Goal: Understand process/instructions

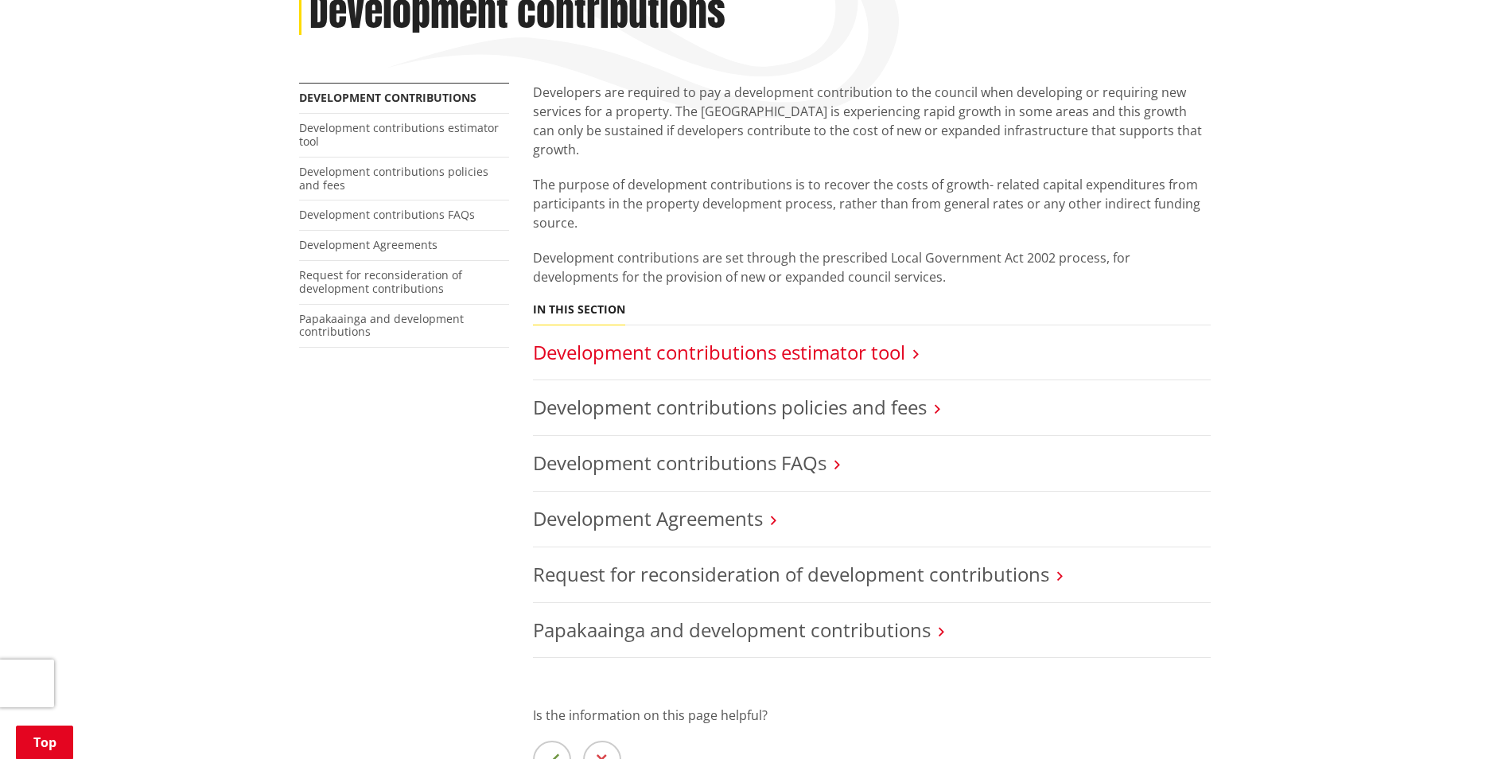
scroll to position [239, 0]
click at [849, 339] on link "Development contributions estimator tool" at bounding box center [719, 352] width 372 height 26
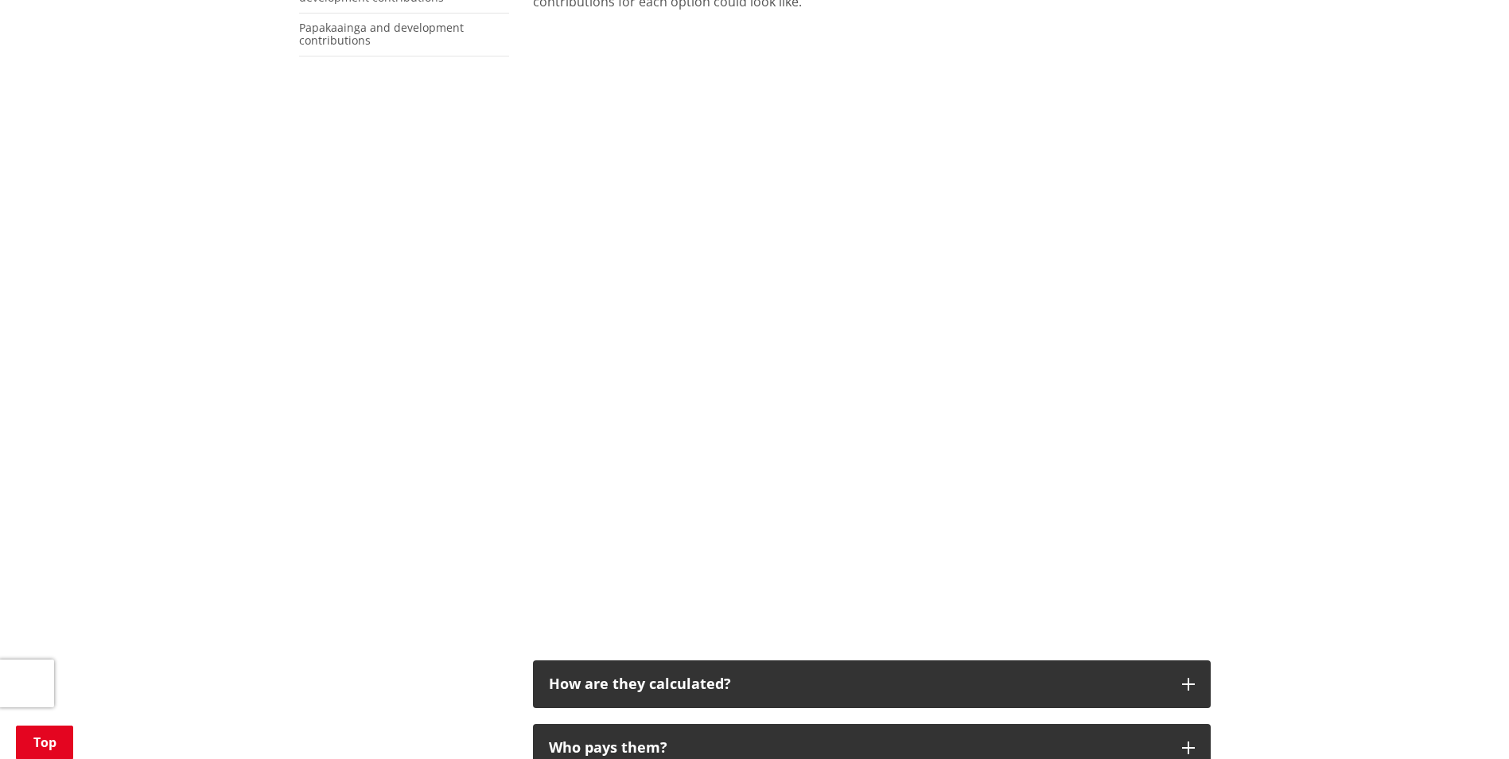
scroll to position [477, 0]
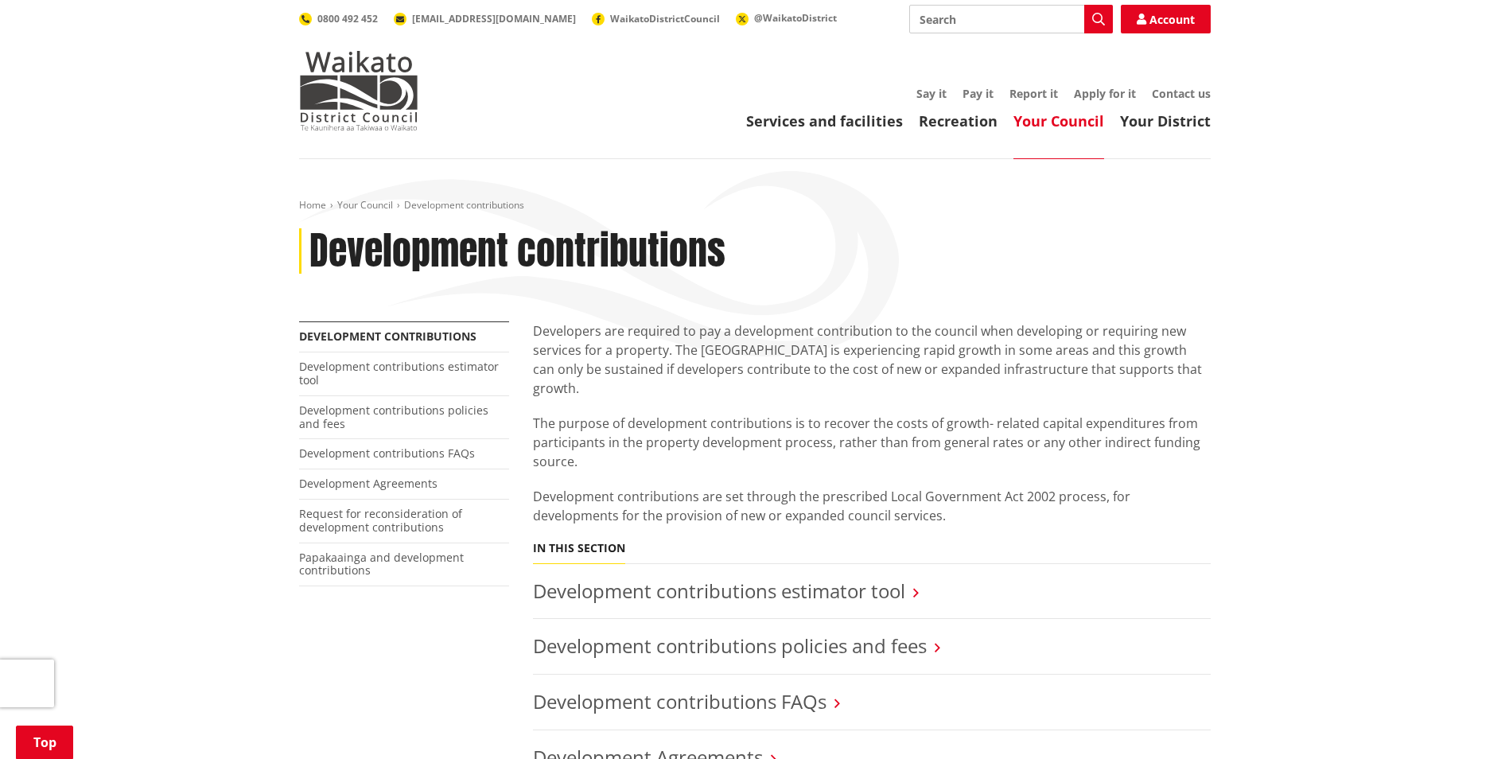
scroll to position [239, 0]
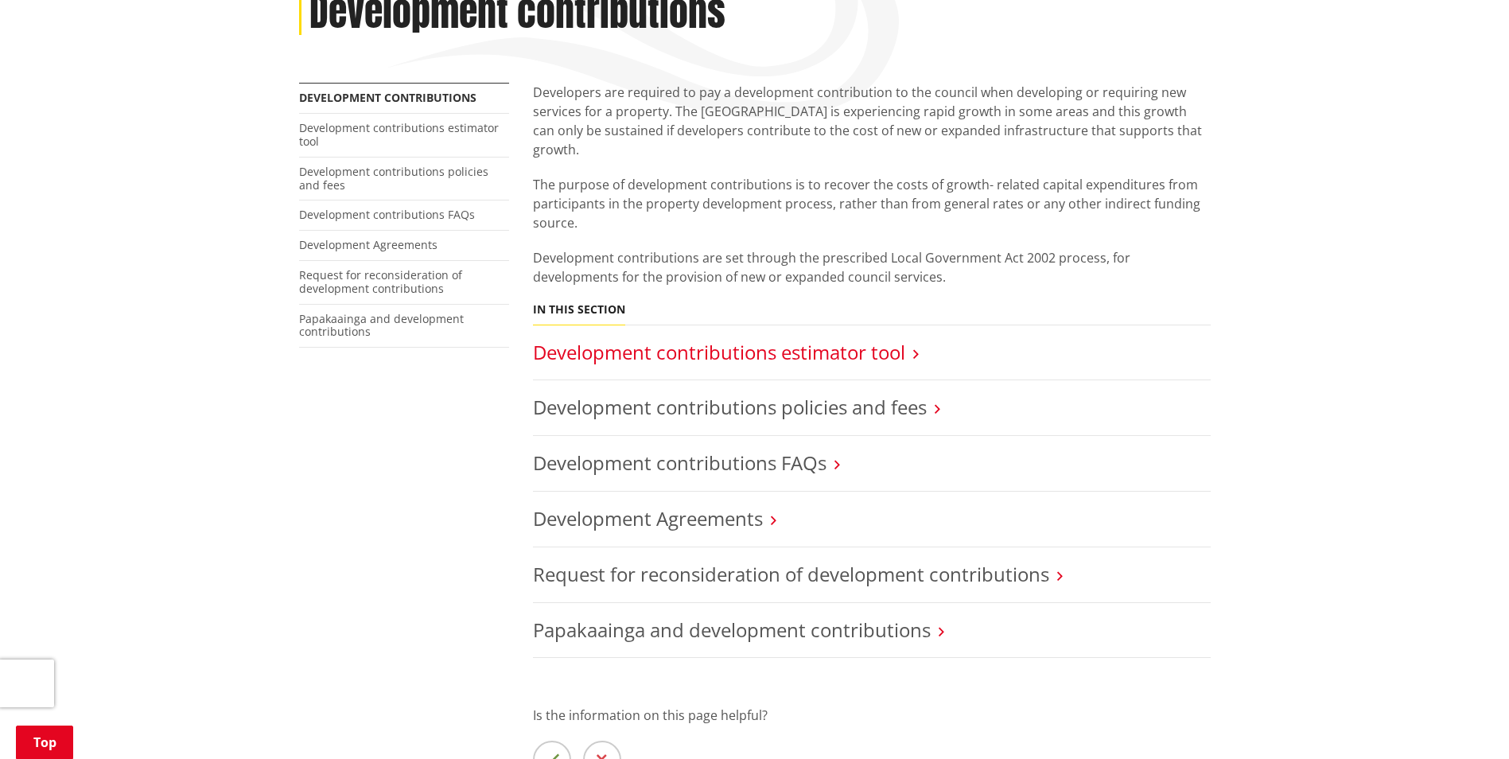
click at [844, 340] on link "Development contributions estimator tool" at bounding box center [719, 352] width 372 height 26
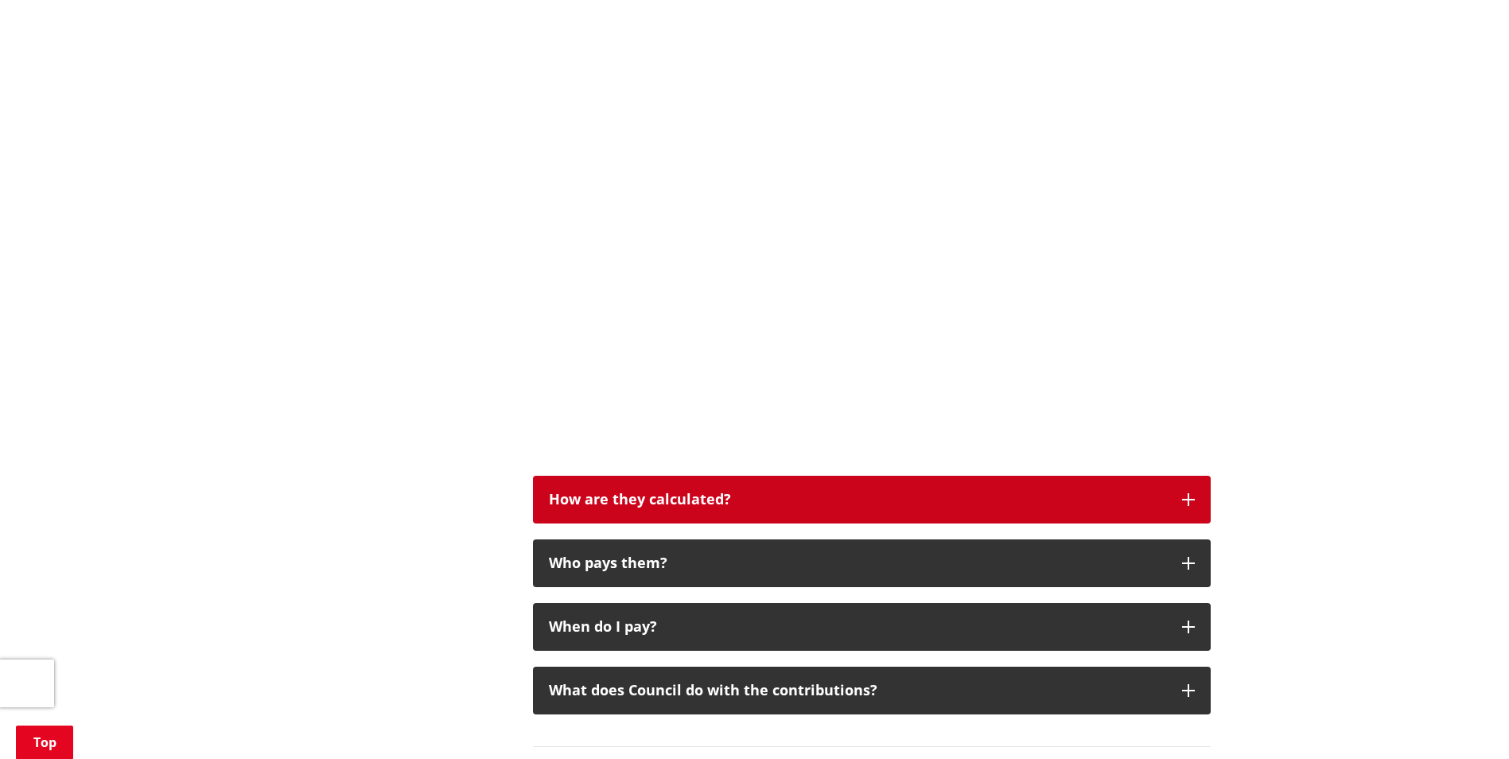
scroll to position [716, 0]
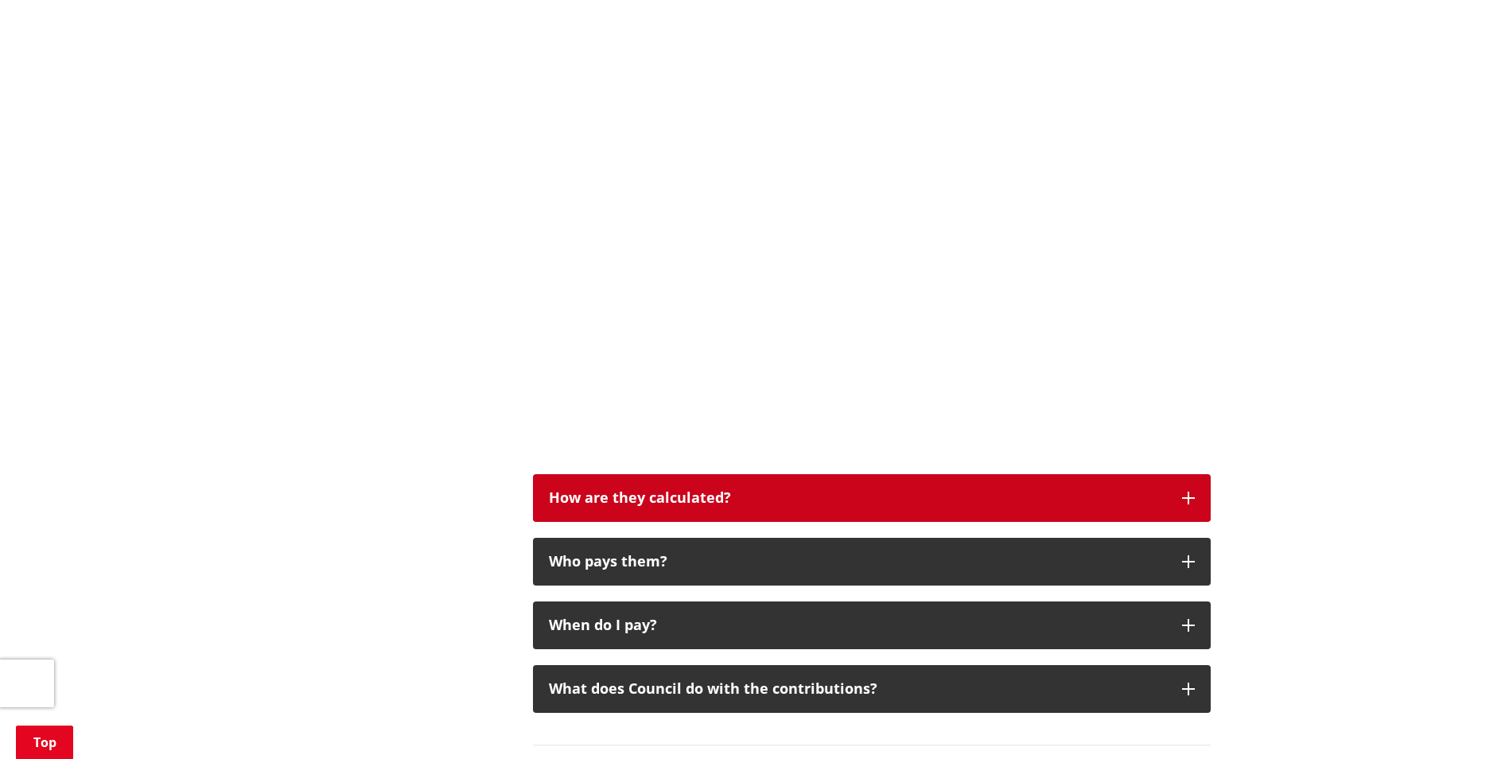
click at [1175, 491] on button "How are they calculated?" at bounding box center [872, 498] width 678 height 48
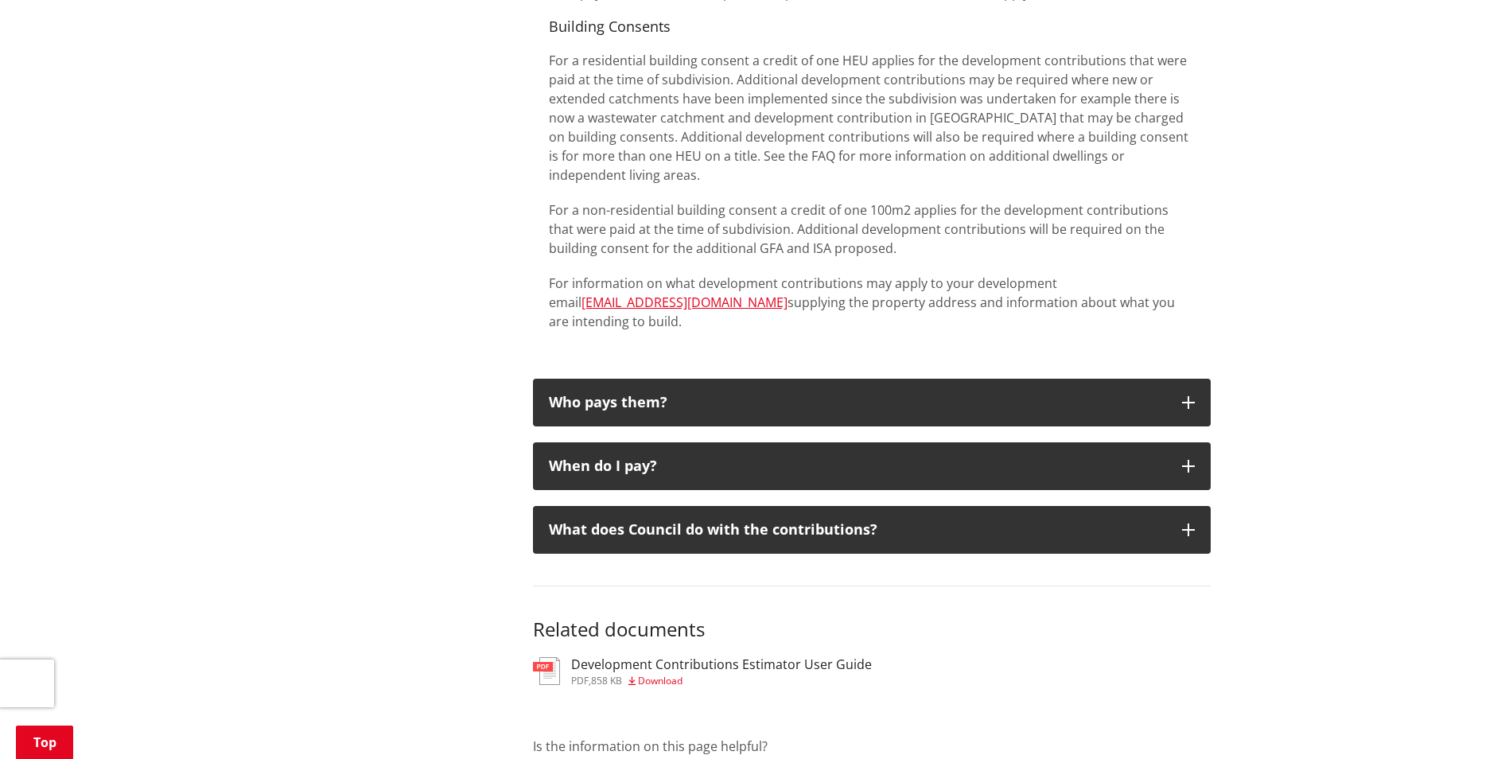
scroll to position [1909, 0]
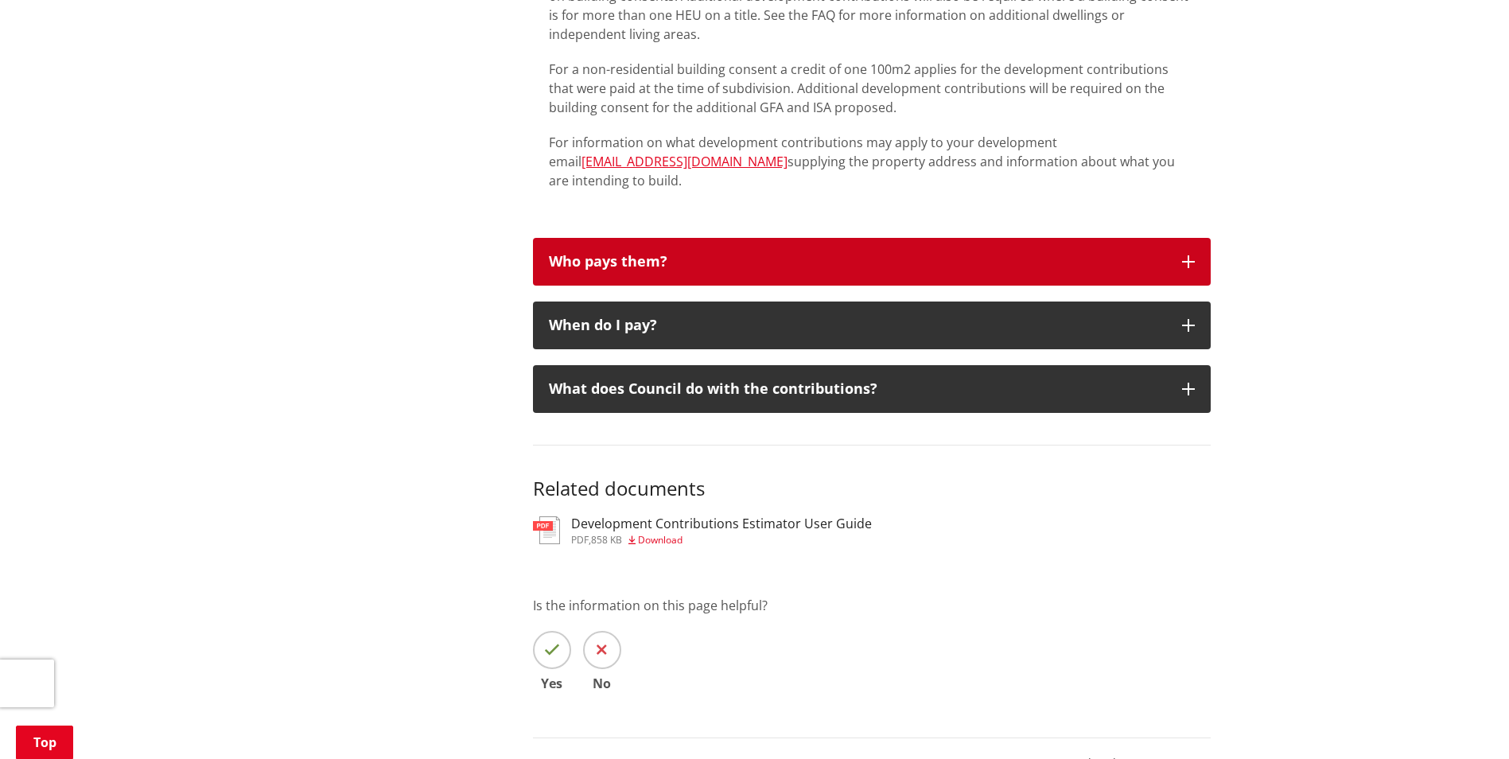
click at [1192, 255] on icon "button" at bounding box center [1188, 261] width 13 height 13
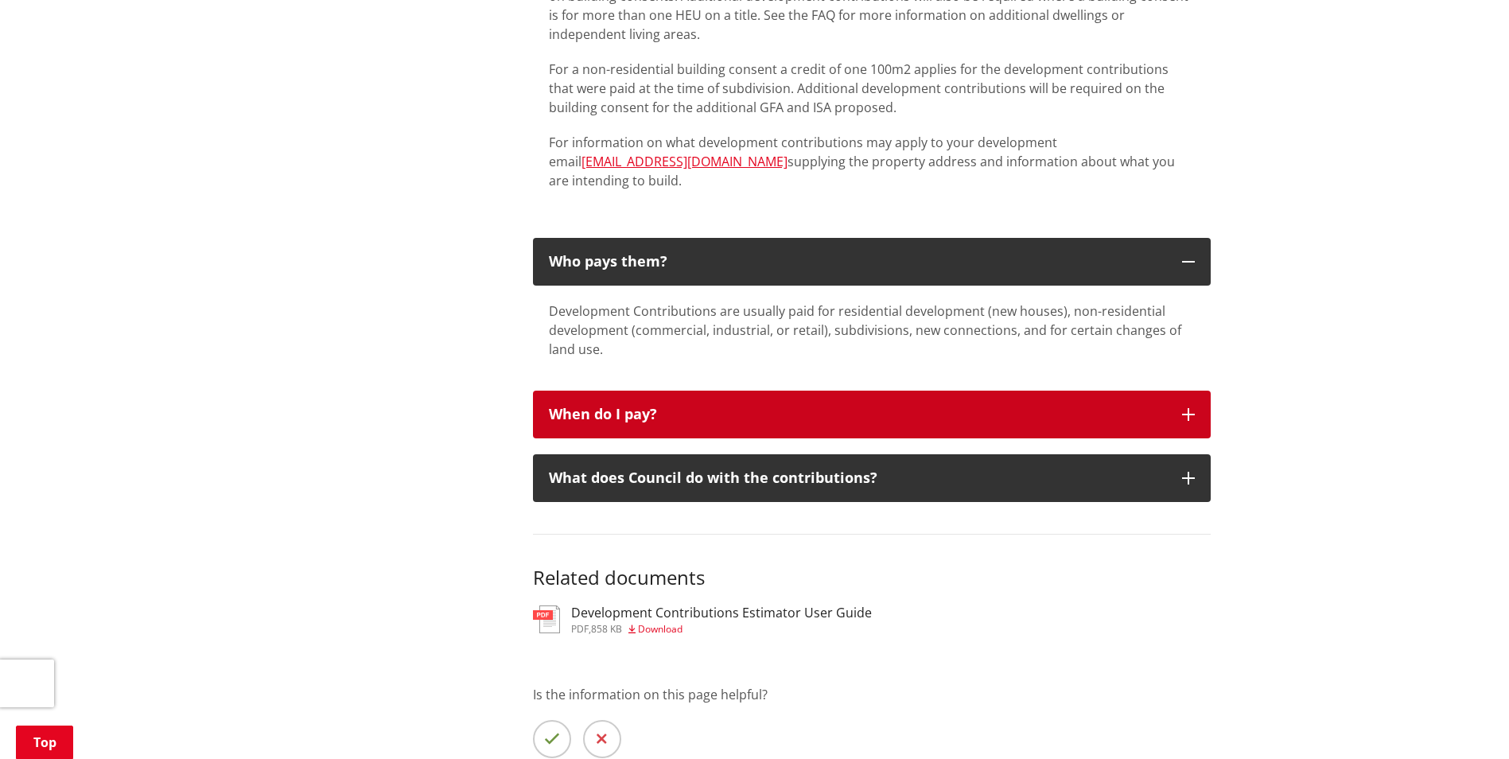
click at [1181, 391] on button "When do I pay?" at bounding box center [872, 415] width 678 height 48
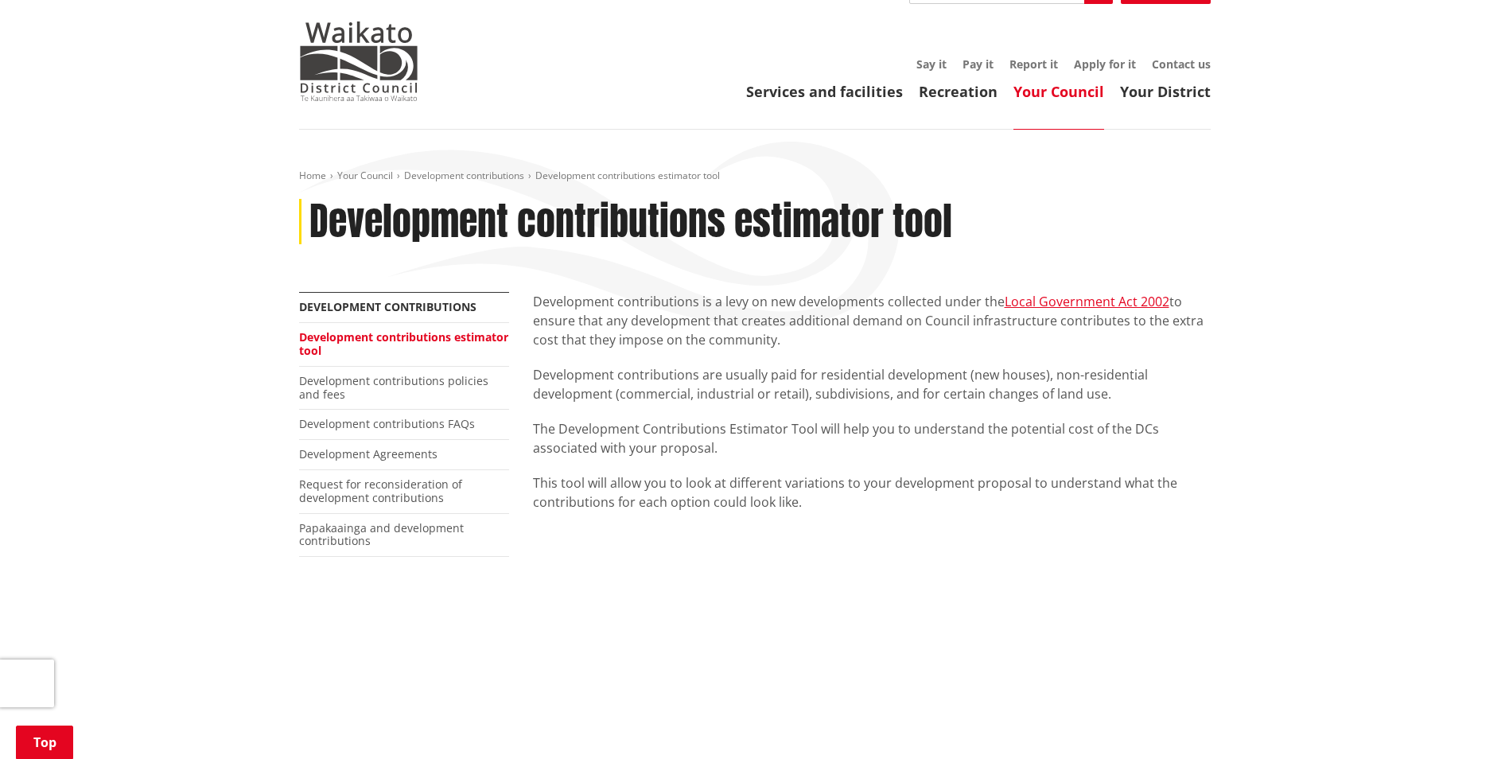
scroll to position [0, 0]
